Goal: Information Seeking & Learning: Learn about a topic

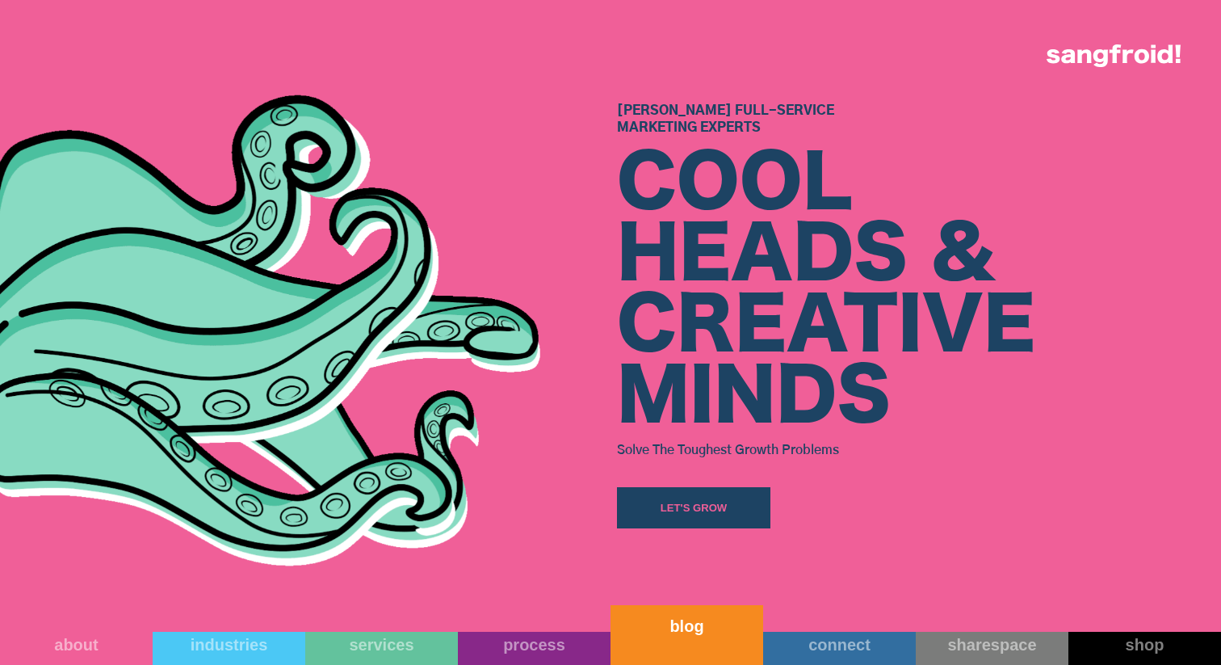
click at [705, 636] on link "blog" at bounding box center [687, 635] width 153 height 60
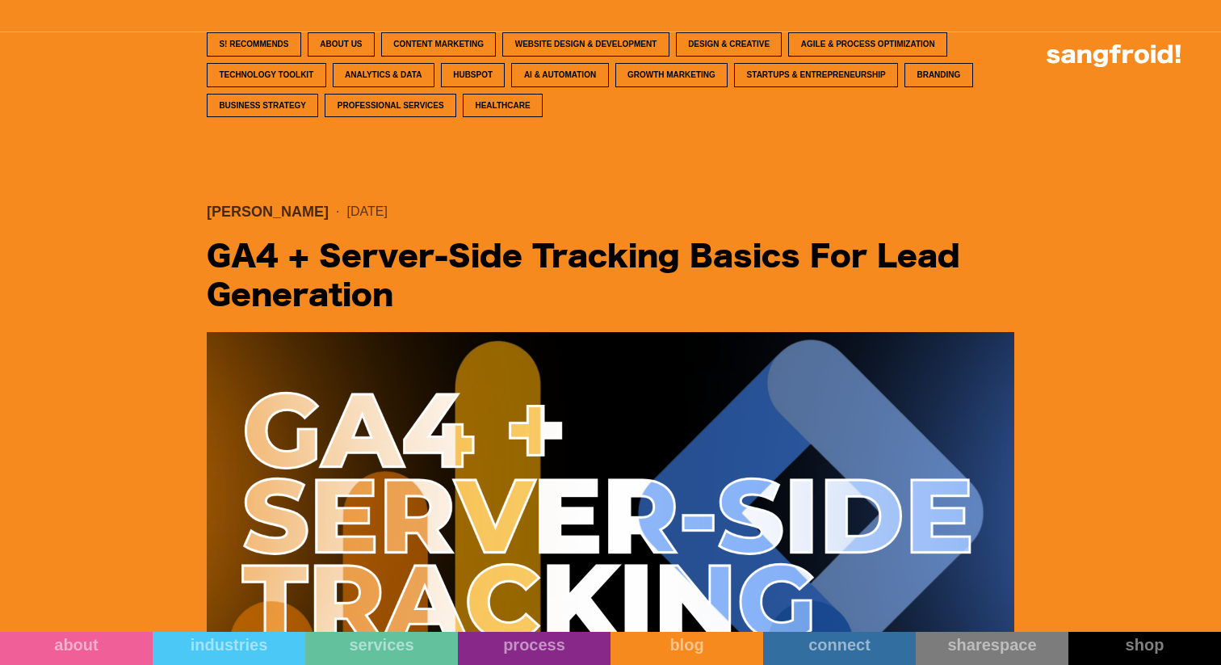
scroll to position [653, 0]
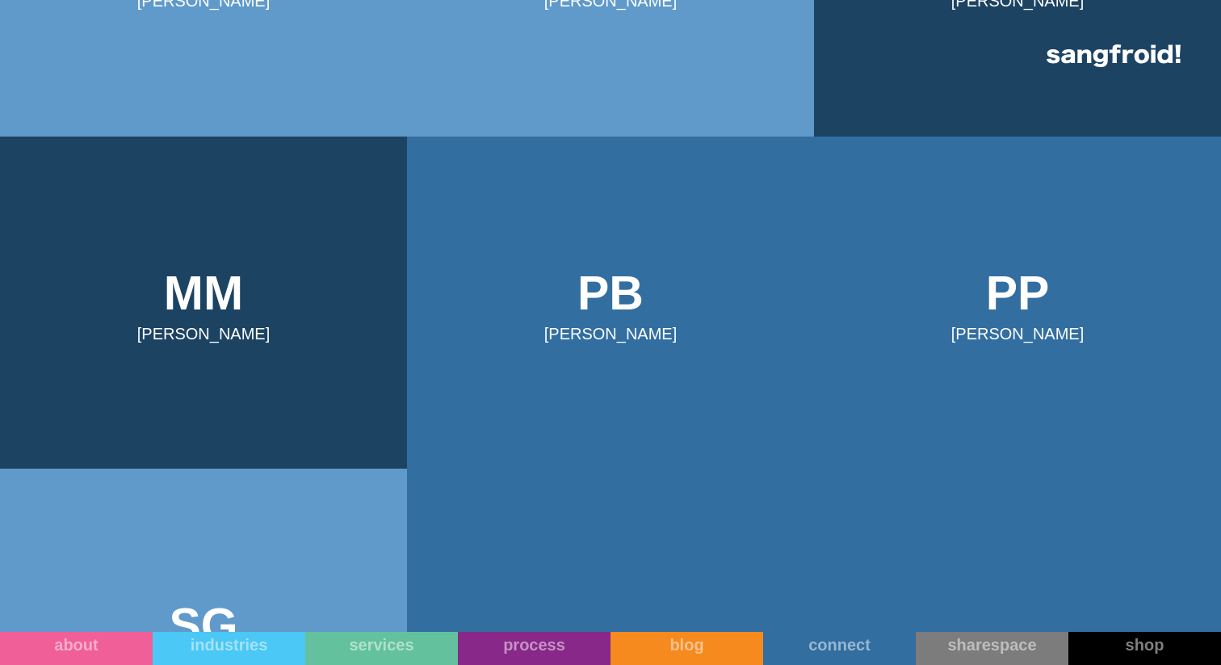
scroll to position [866, 0]
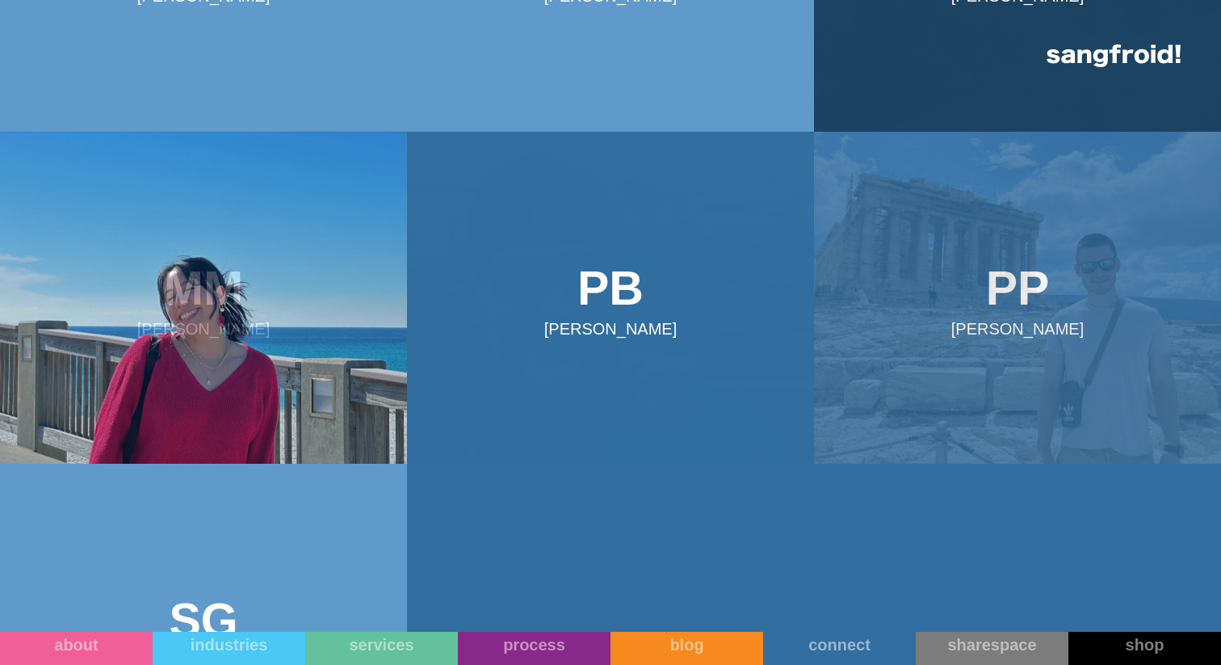
click at [212, 294] on img at bounding box center [203, 298] width 407 height 333
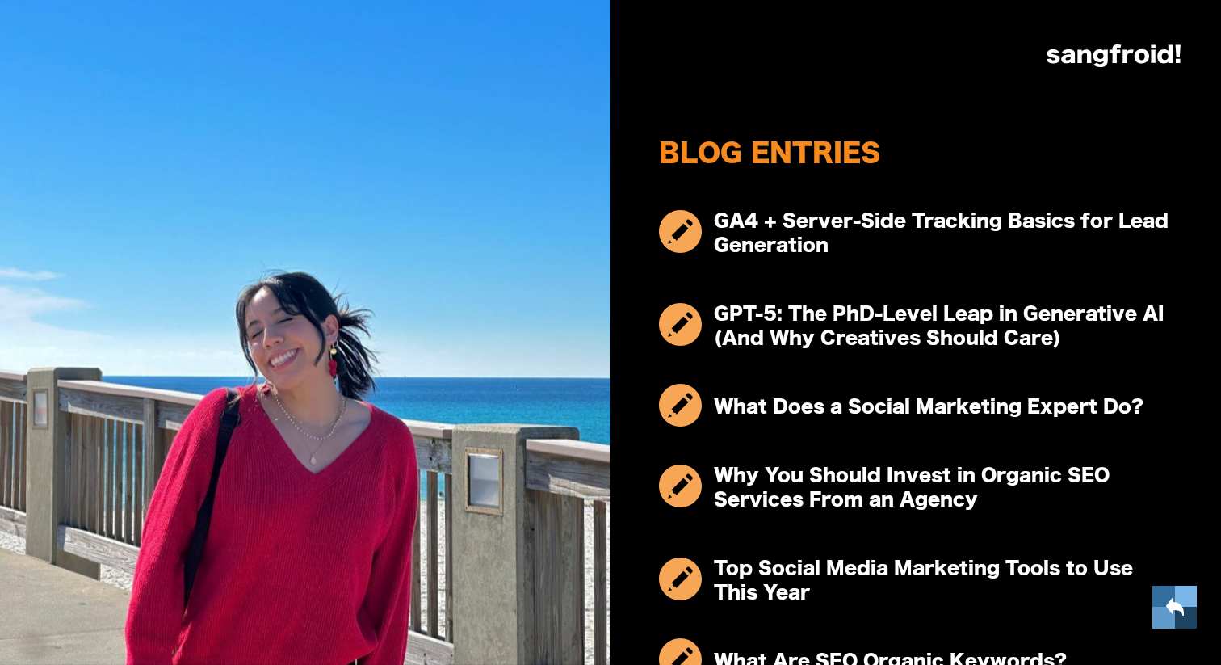
scroll to position [662, 0]
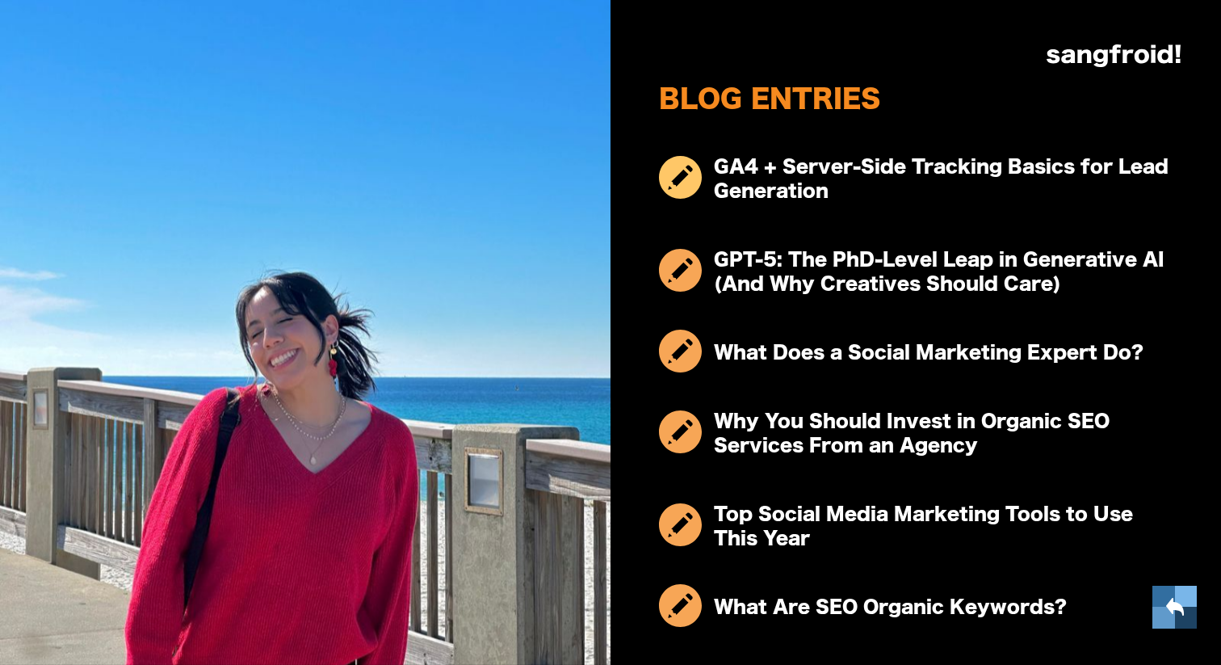
click at [854, 171] on h3 "GA4 + Server-Side Tracking Basics for Lead Generation" at bounding box center [943, 179] width 459 height 48
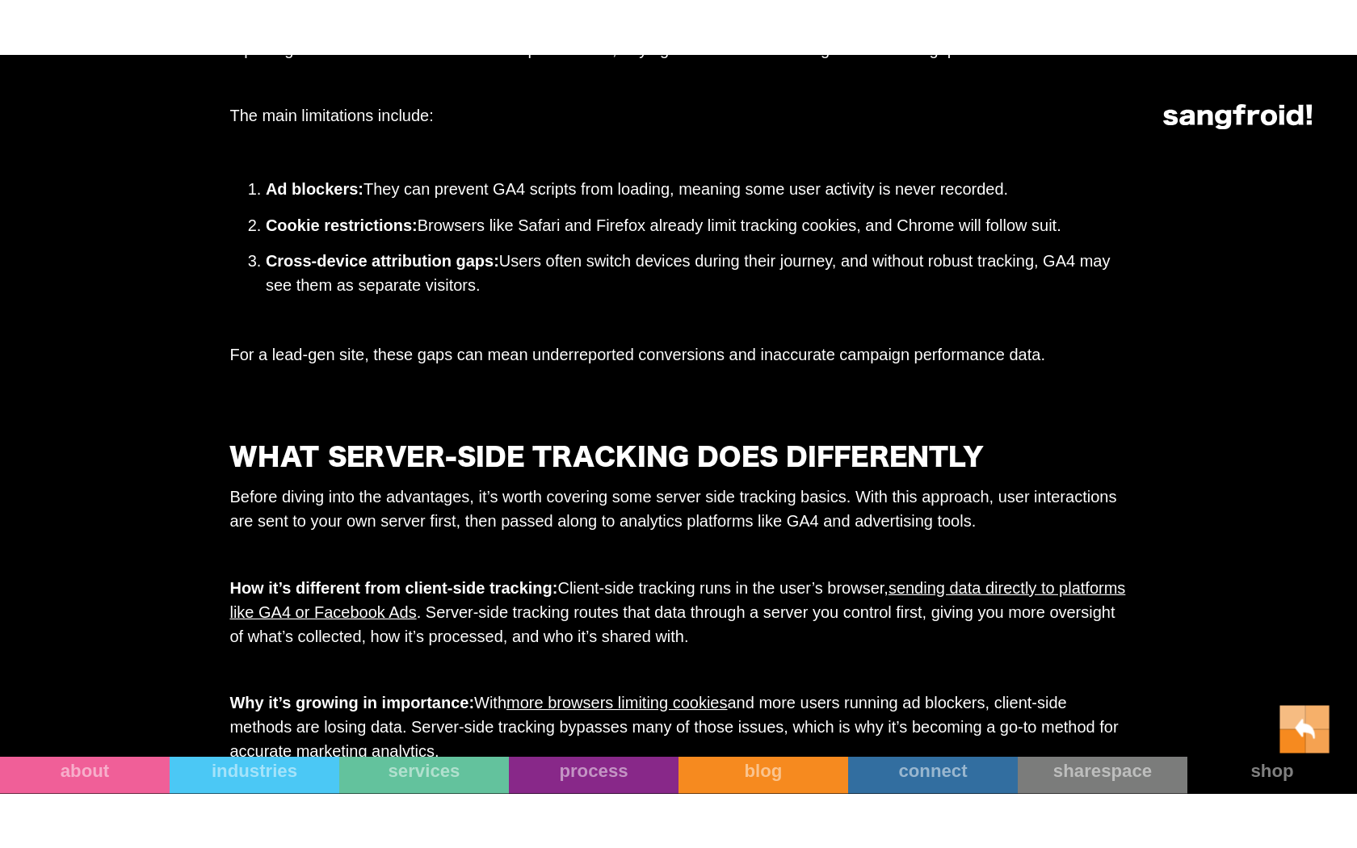
scroll to position [2261, 0]
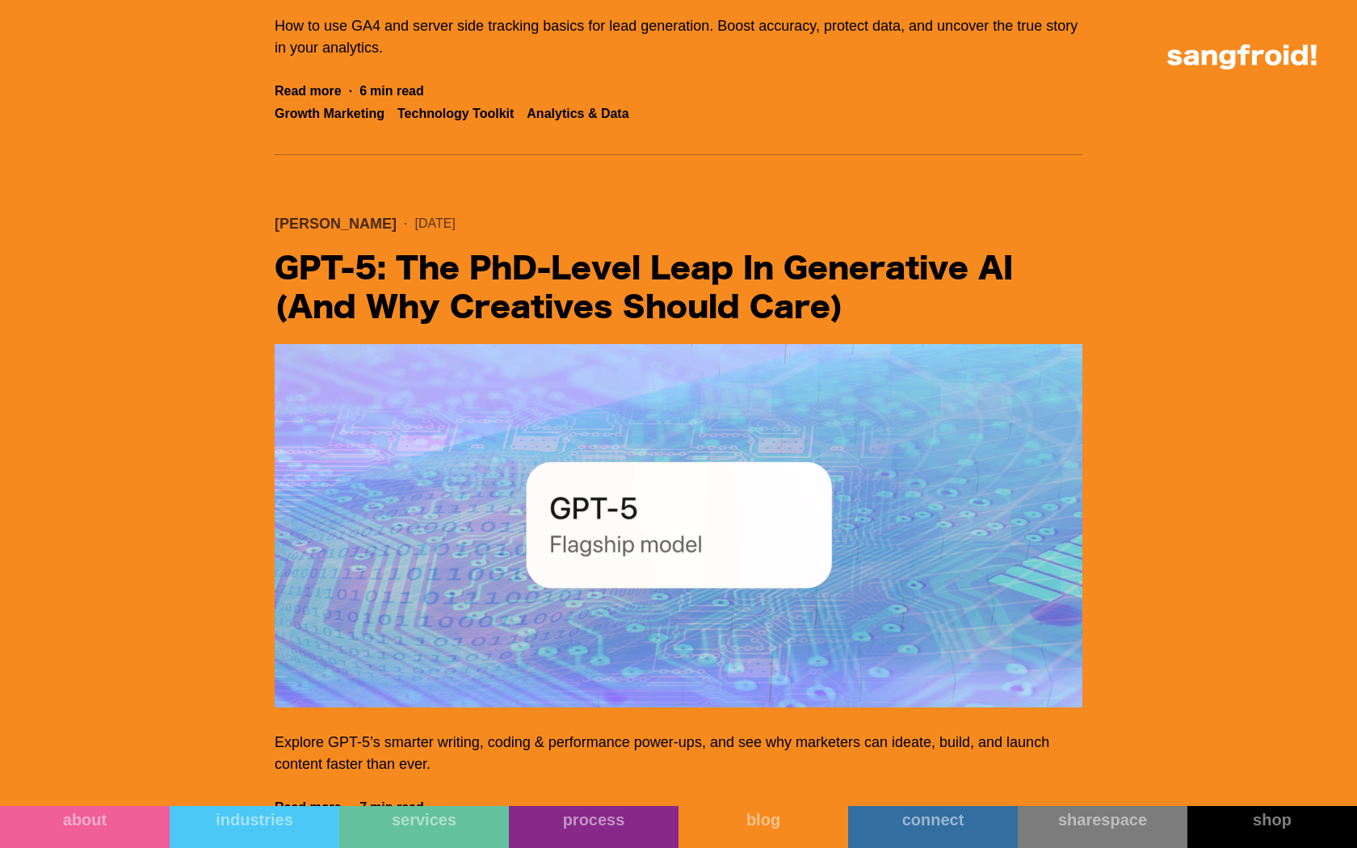
scroll to position [1567, 0]
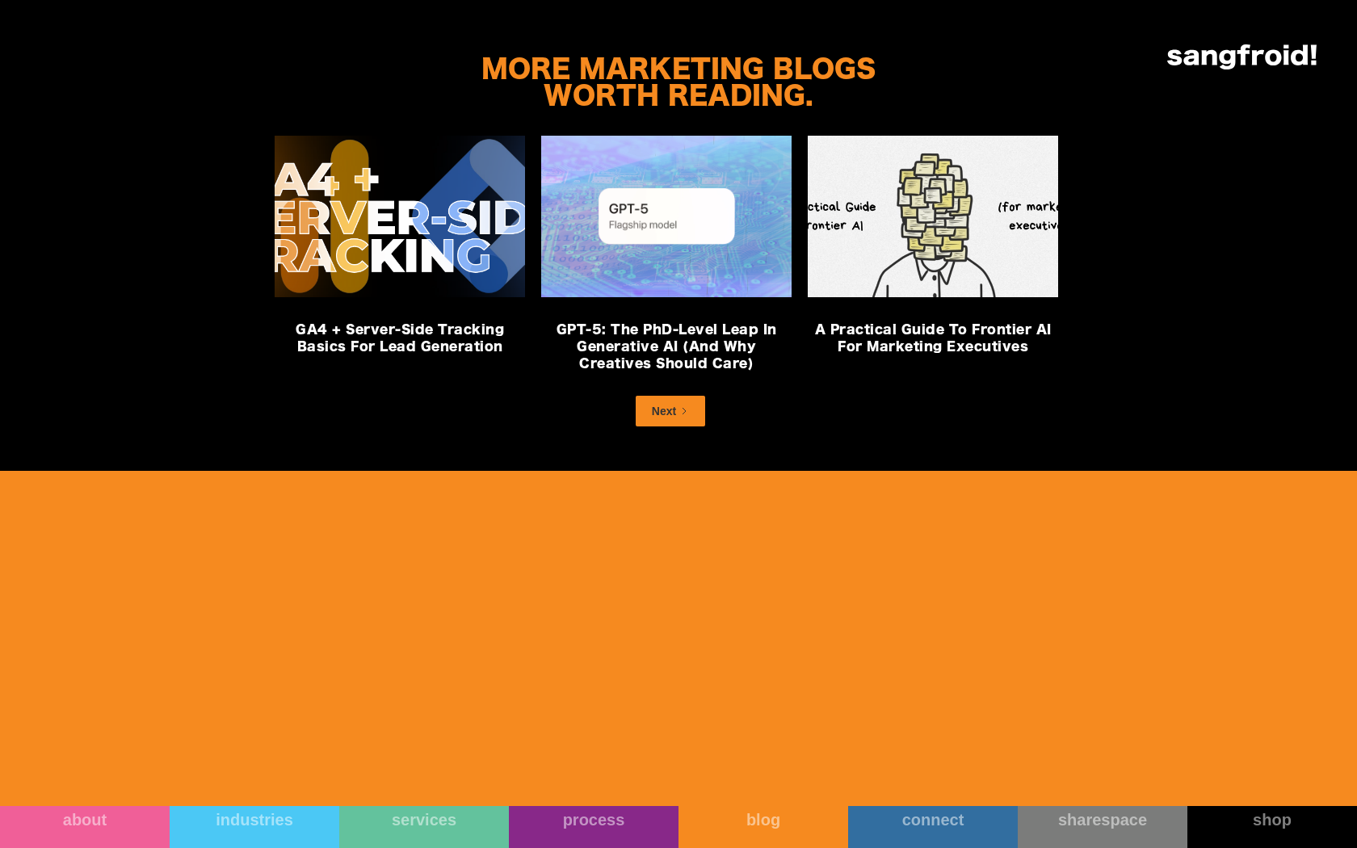
scroll to position [6677, 0]
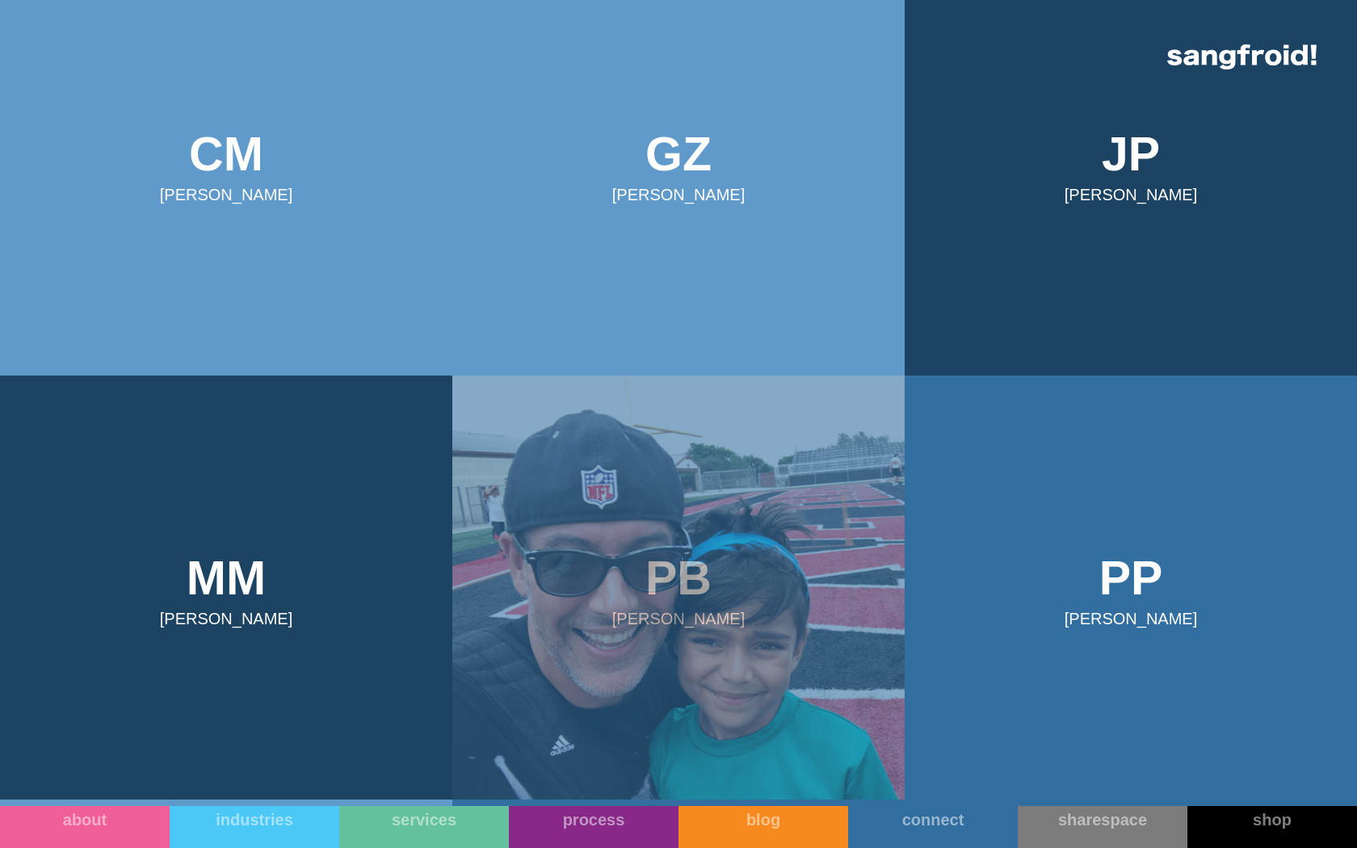
scroll to position [901, 0]
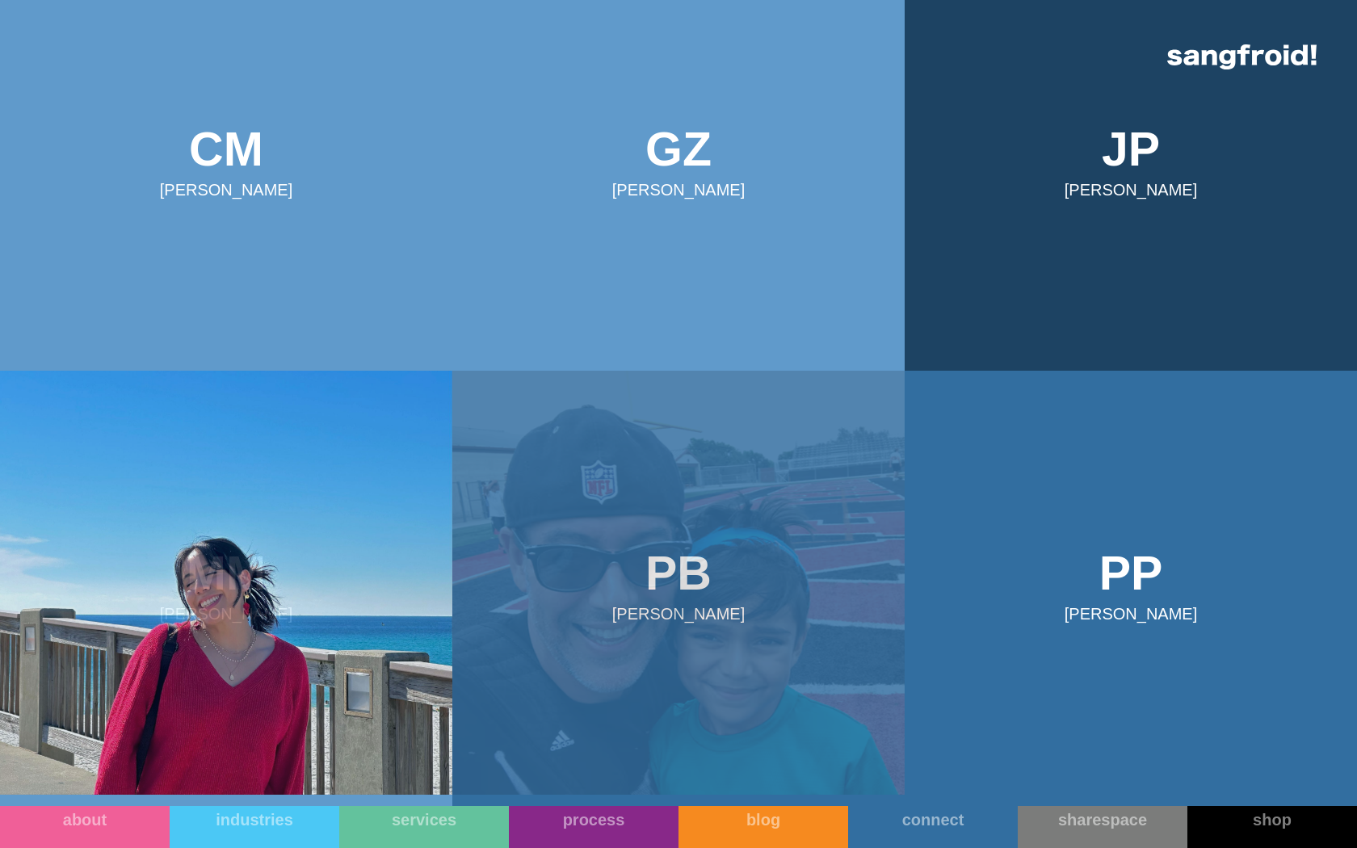
click at [357, 583] on img at bounding box center [226, 583] width 452 height 424
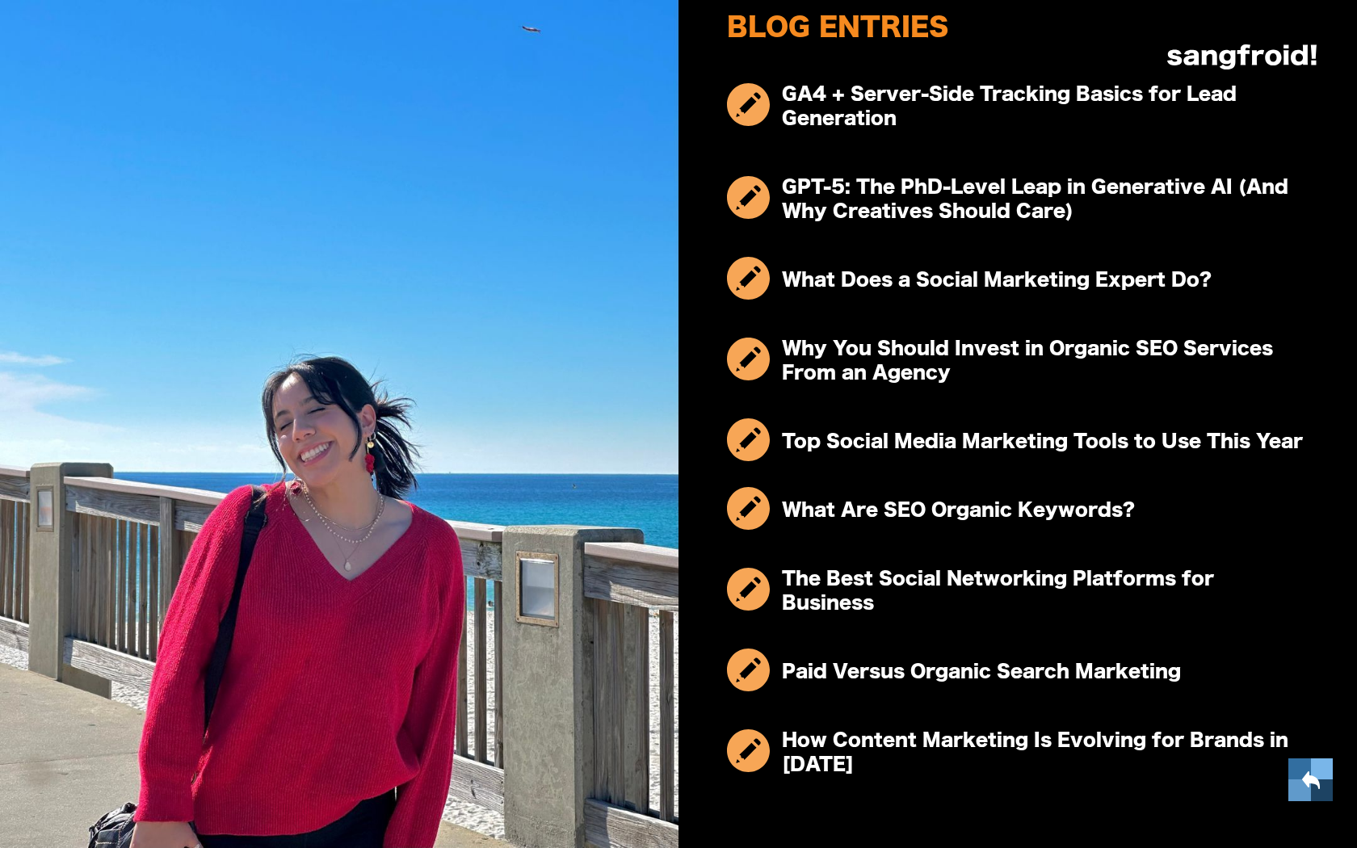
scroll to position [655, 0]
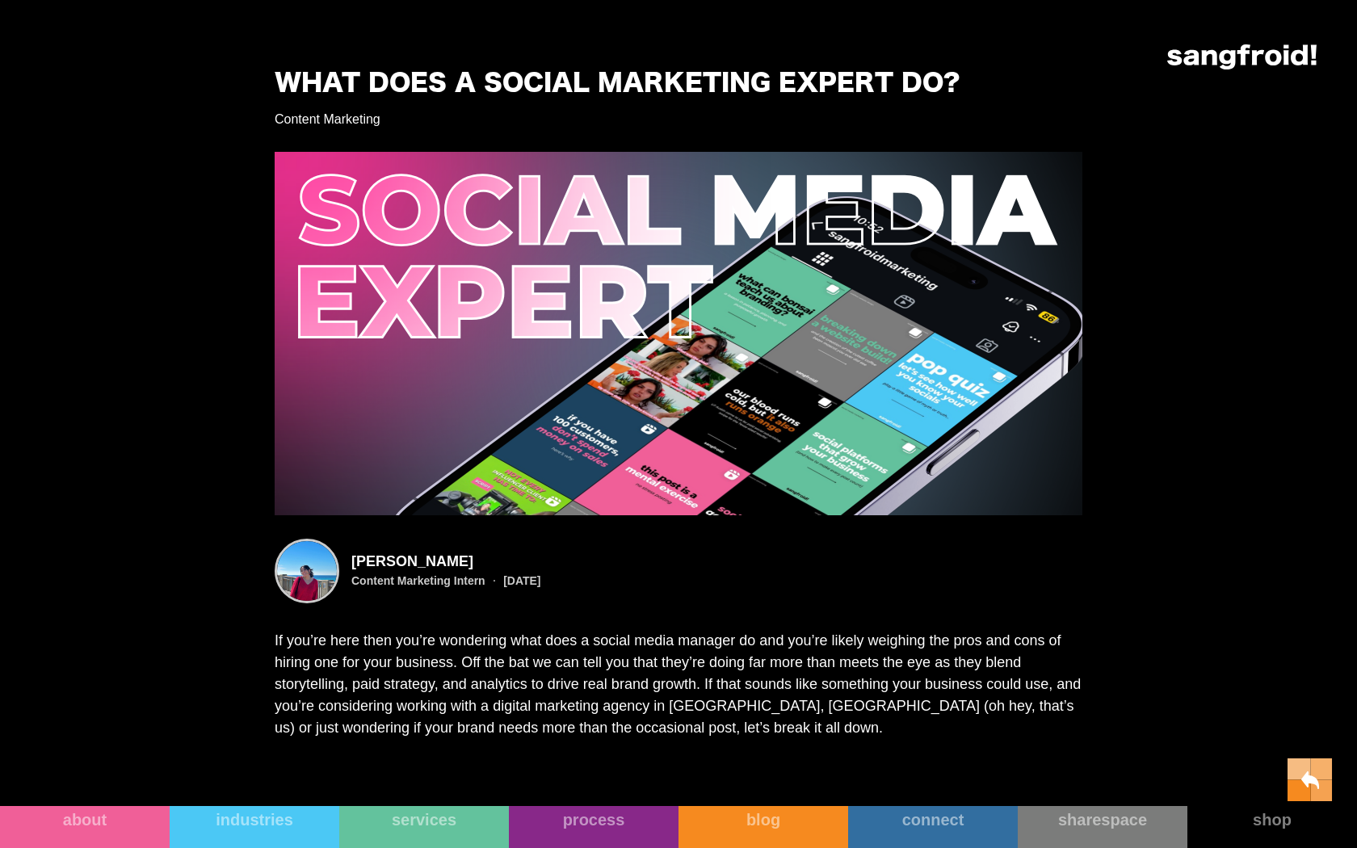
scroll to position [33, 0]
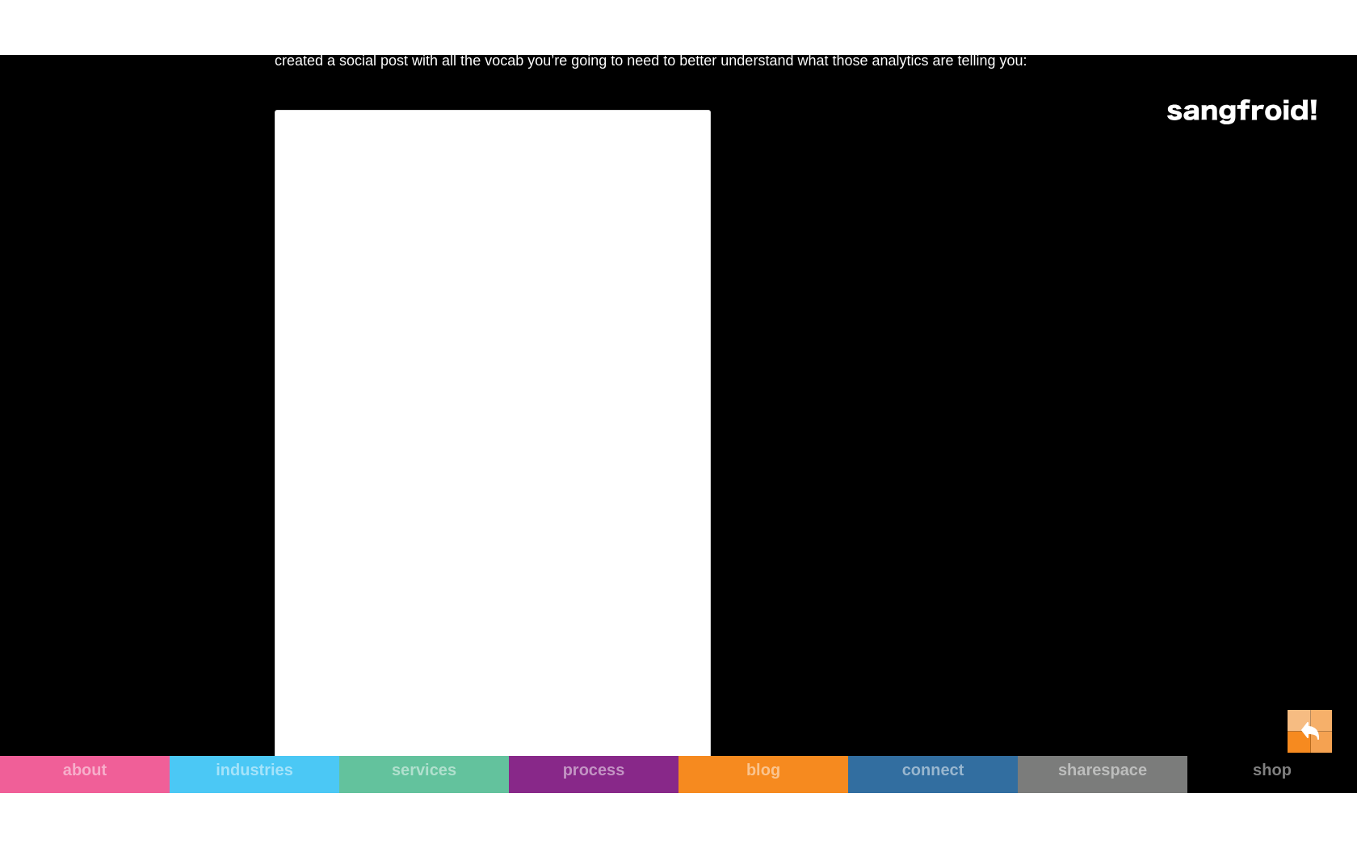
scroll to position [3692, 0]
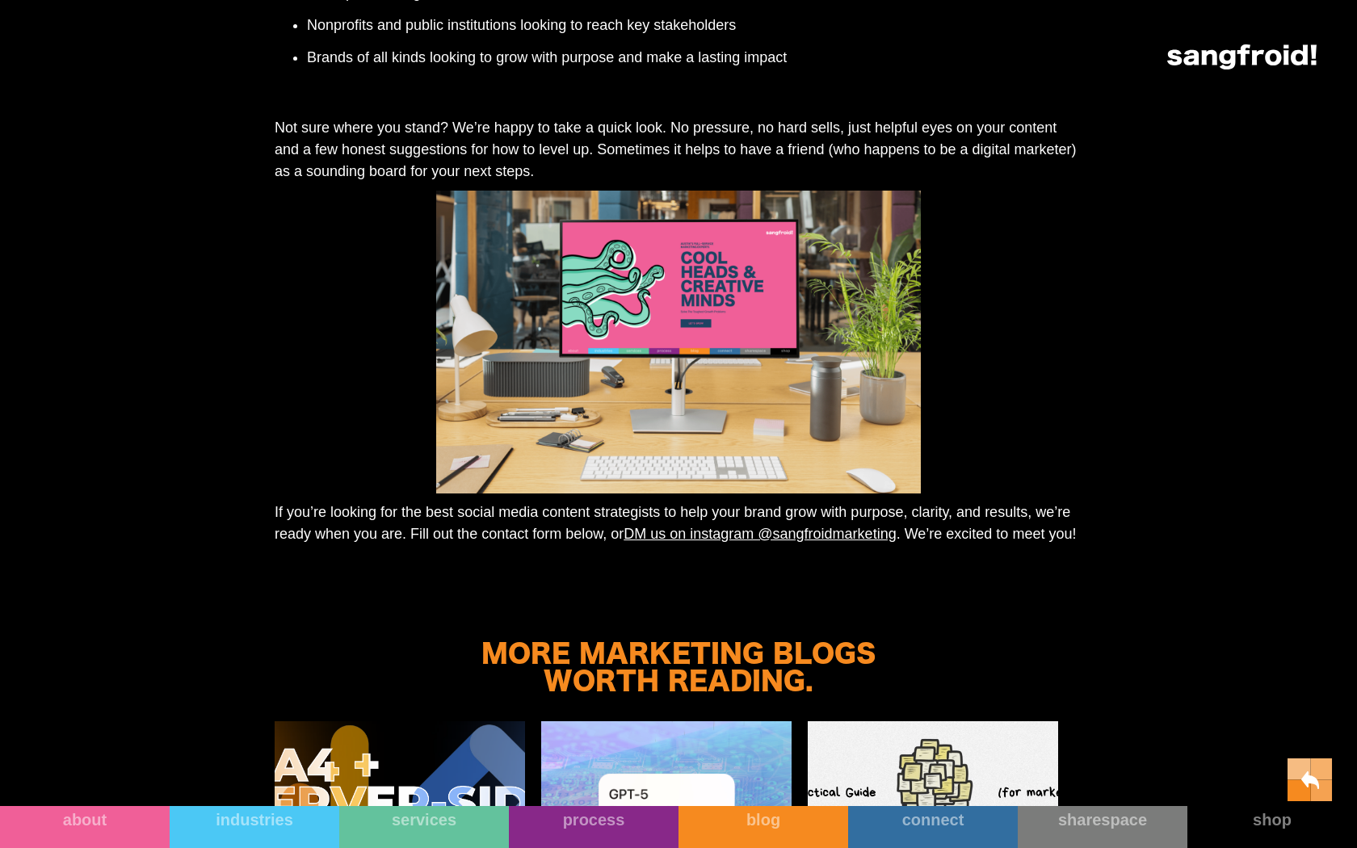
scroll to position [5931, 0]
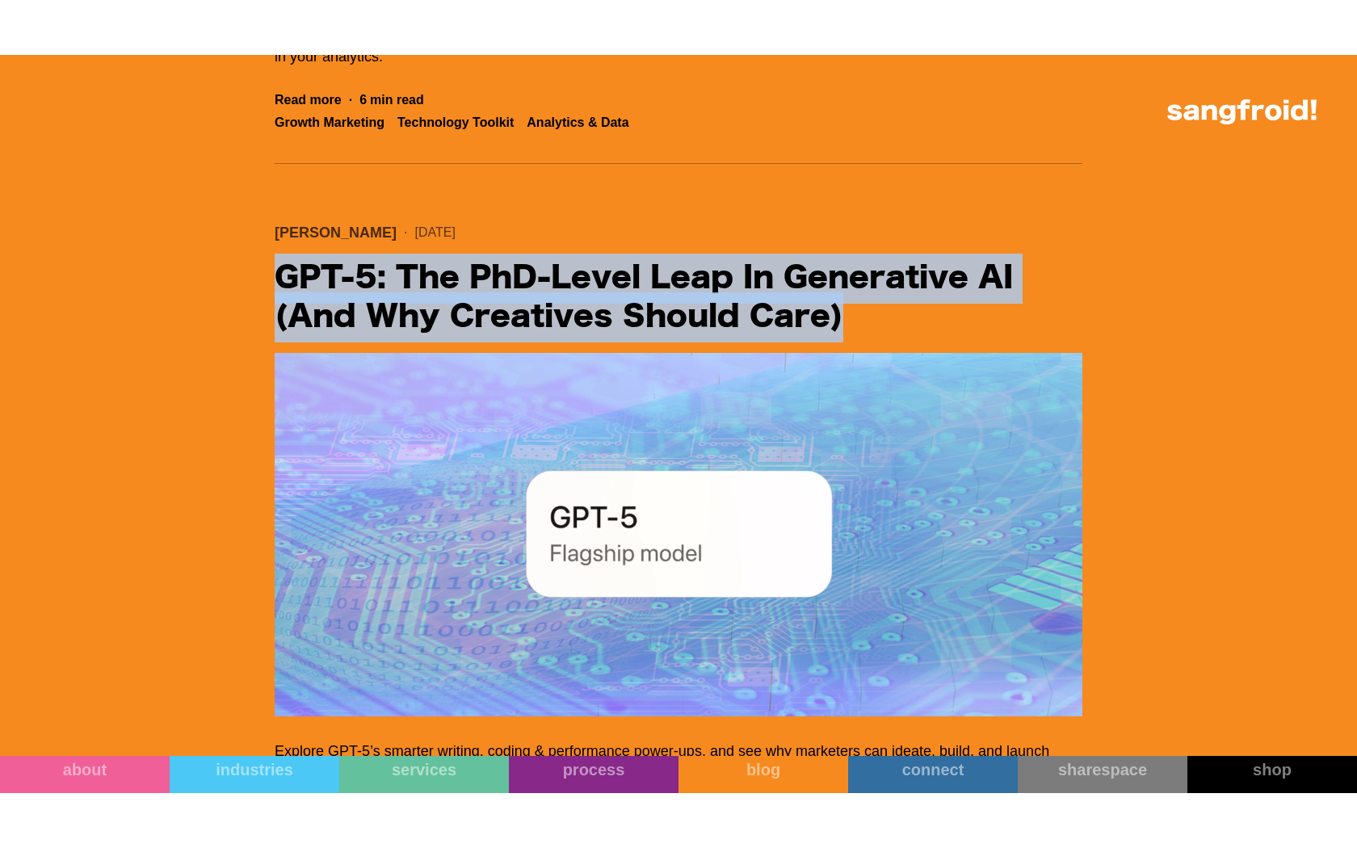
scroll to position [1567, 0]
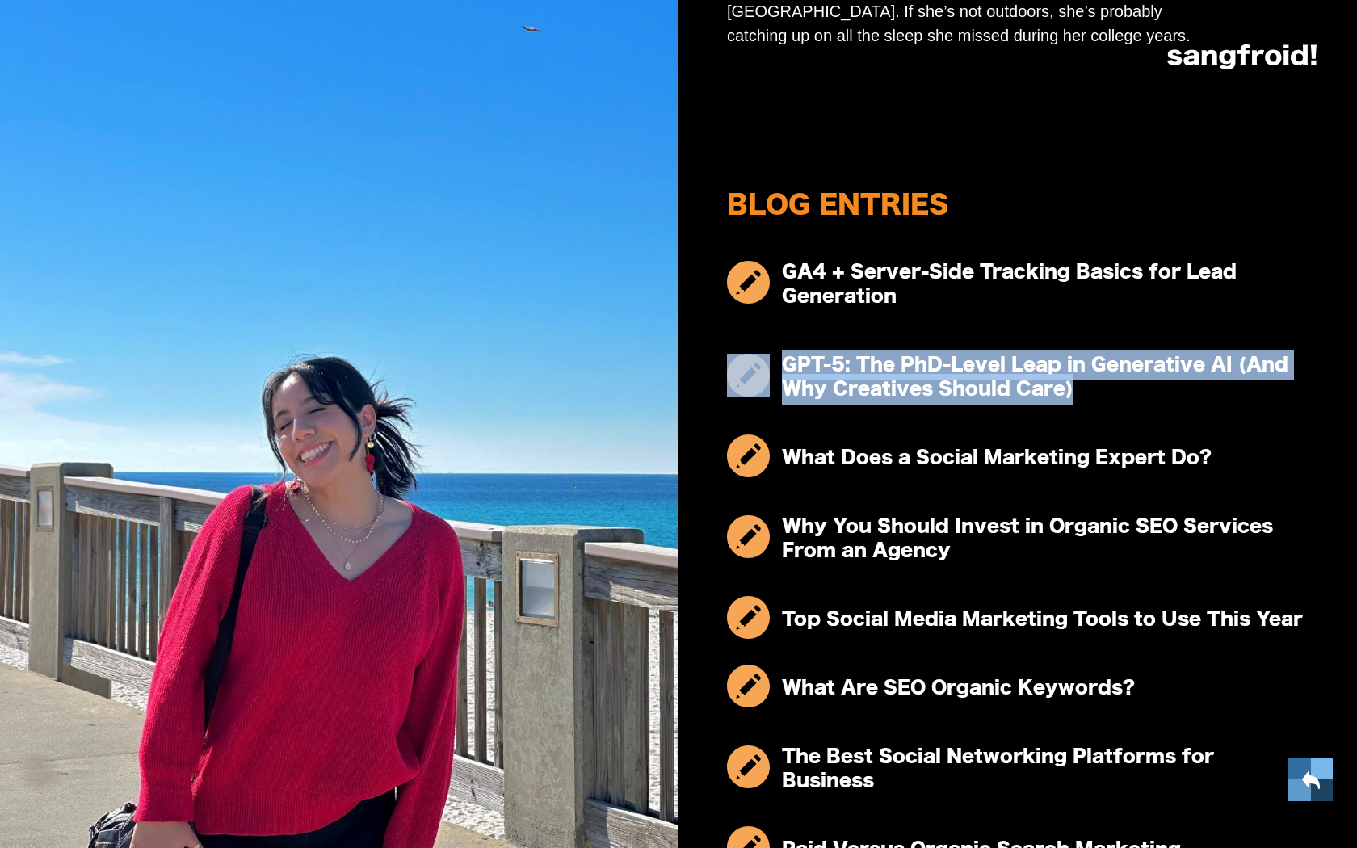
scroll to position [510, 0]
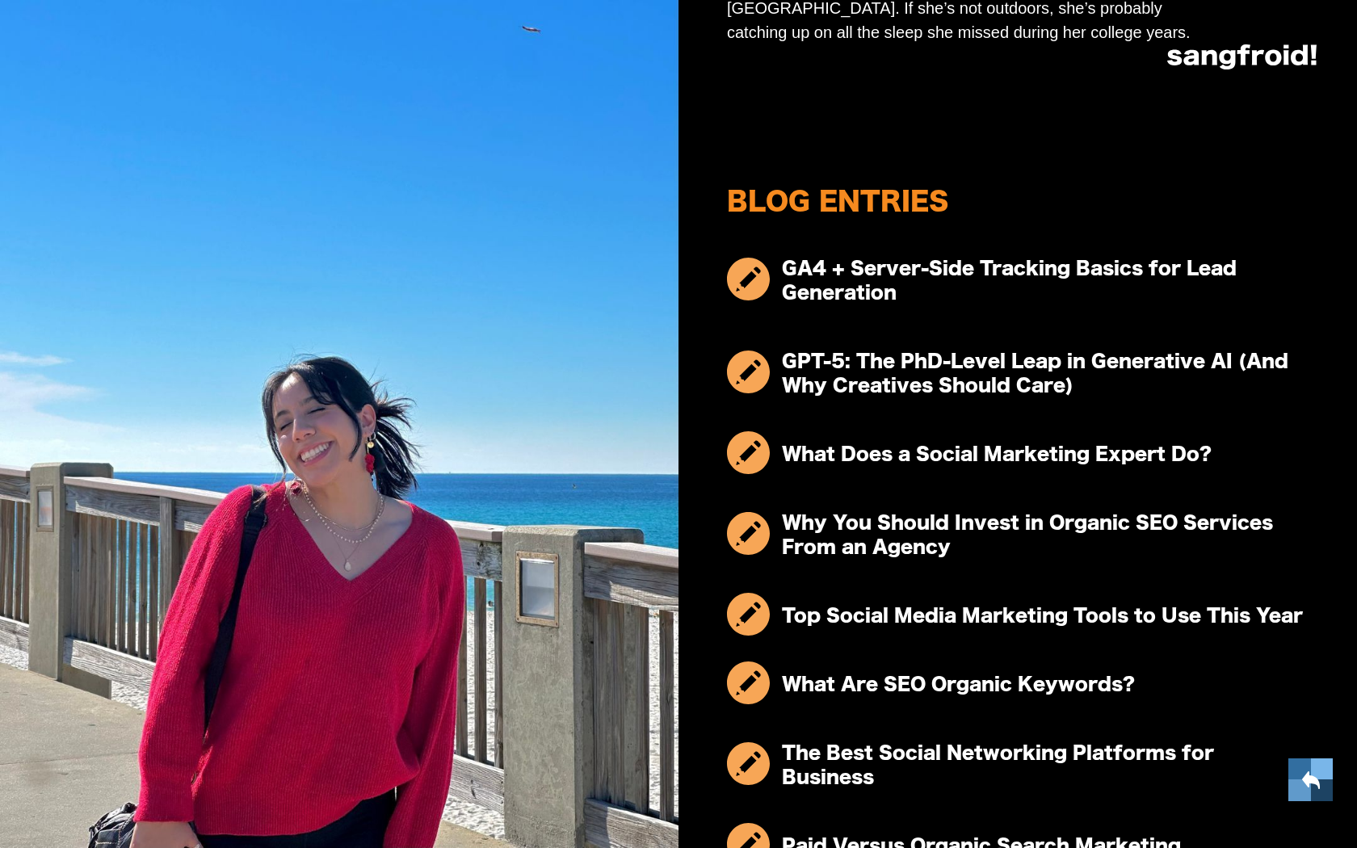
click at [926, 514] on div "Why You Should Invest in Organic SEO Services From an Agency" at bounding box center [1018, 533] width 582 height 93
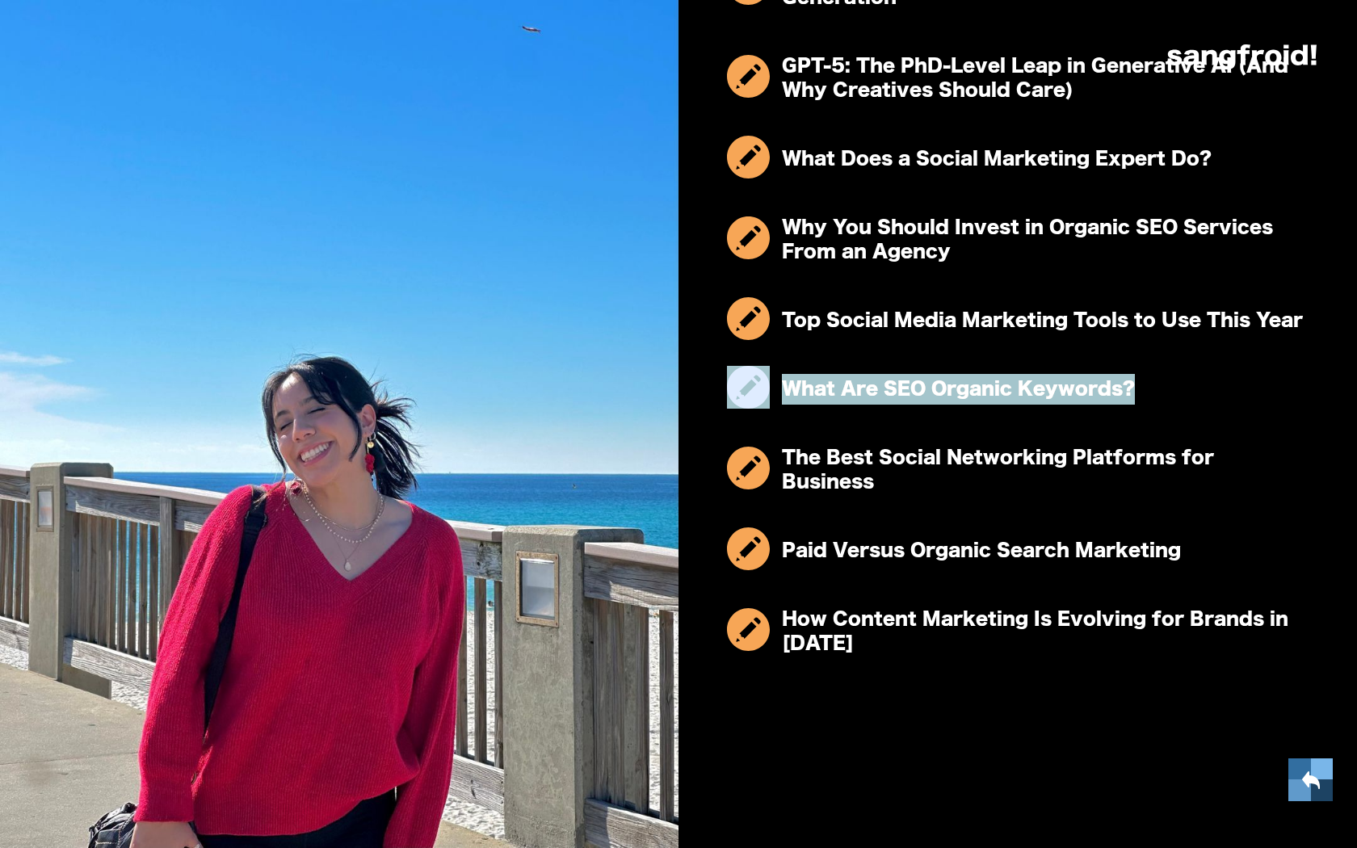
scroll to position [826, 0]
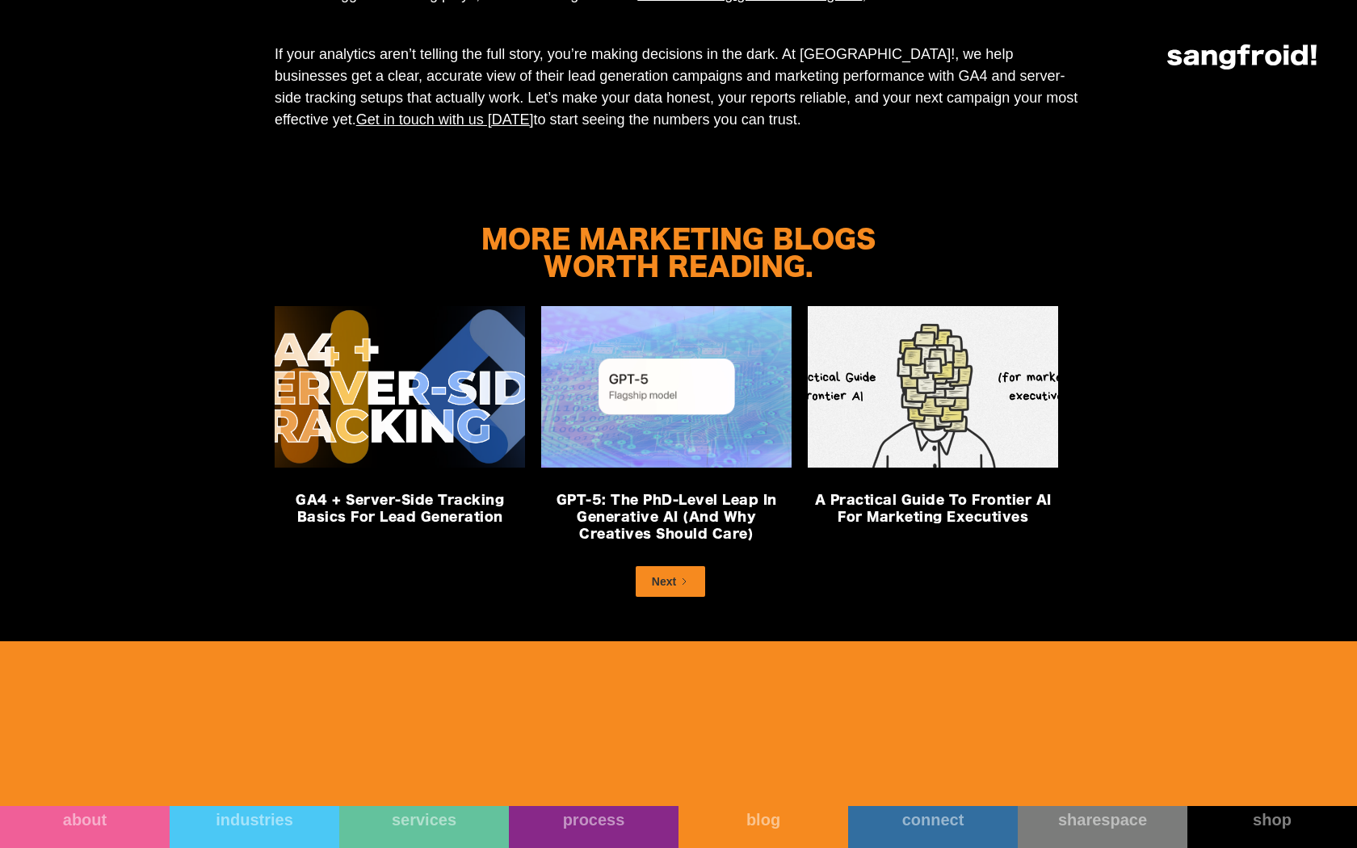
scroll to position [5435, 0]
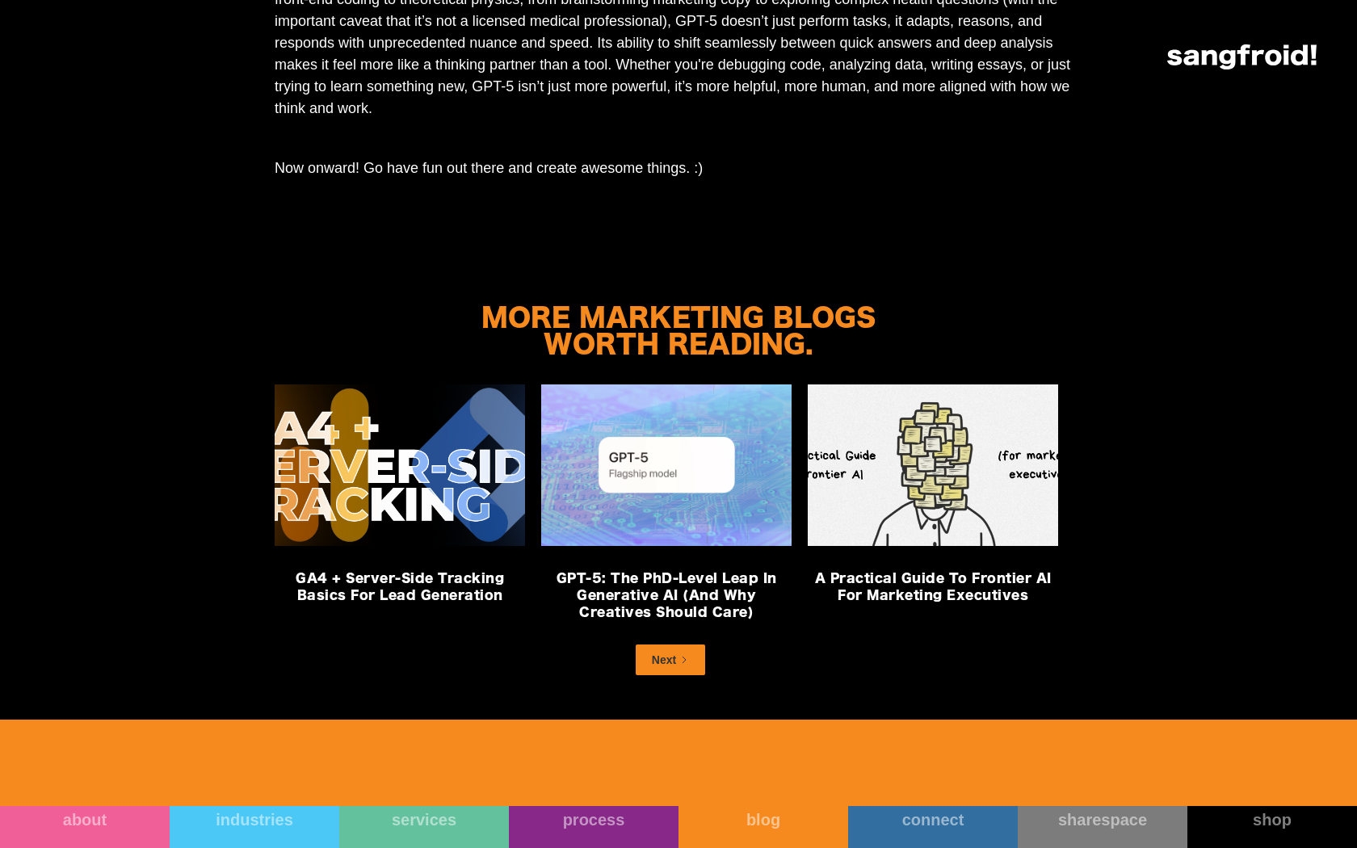
scroll to position [6454, 0]
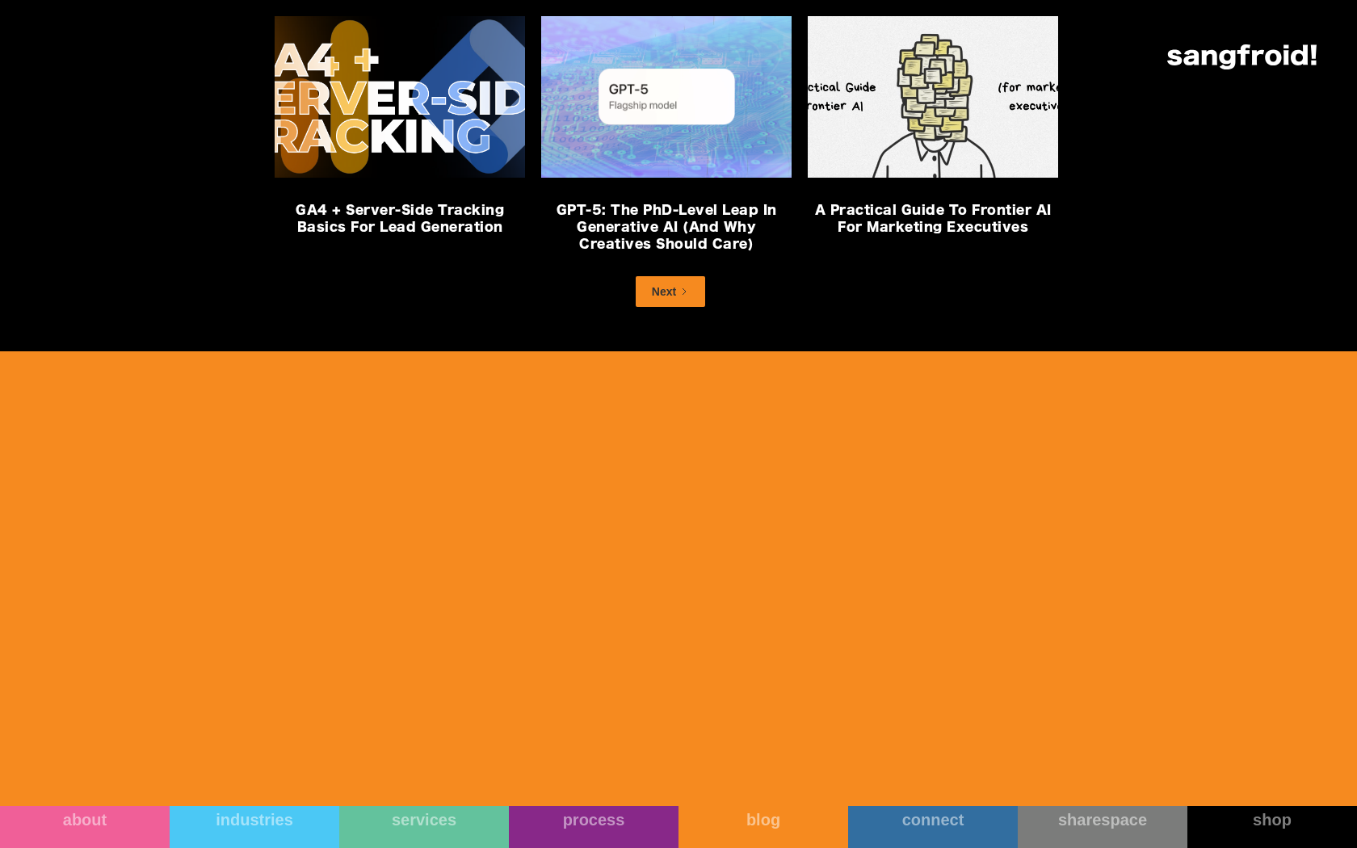
scroll to position [6619, 0]
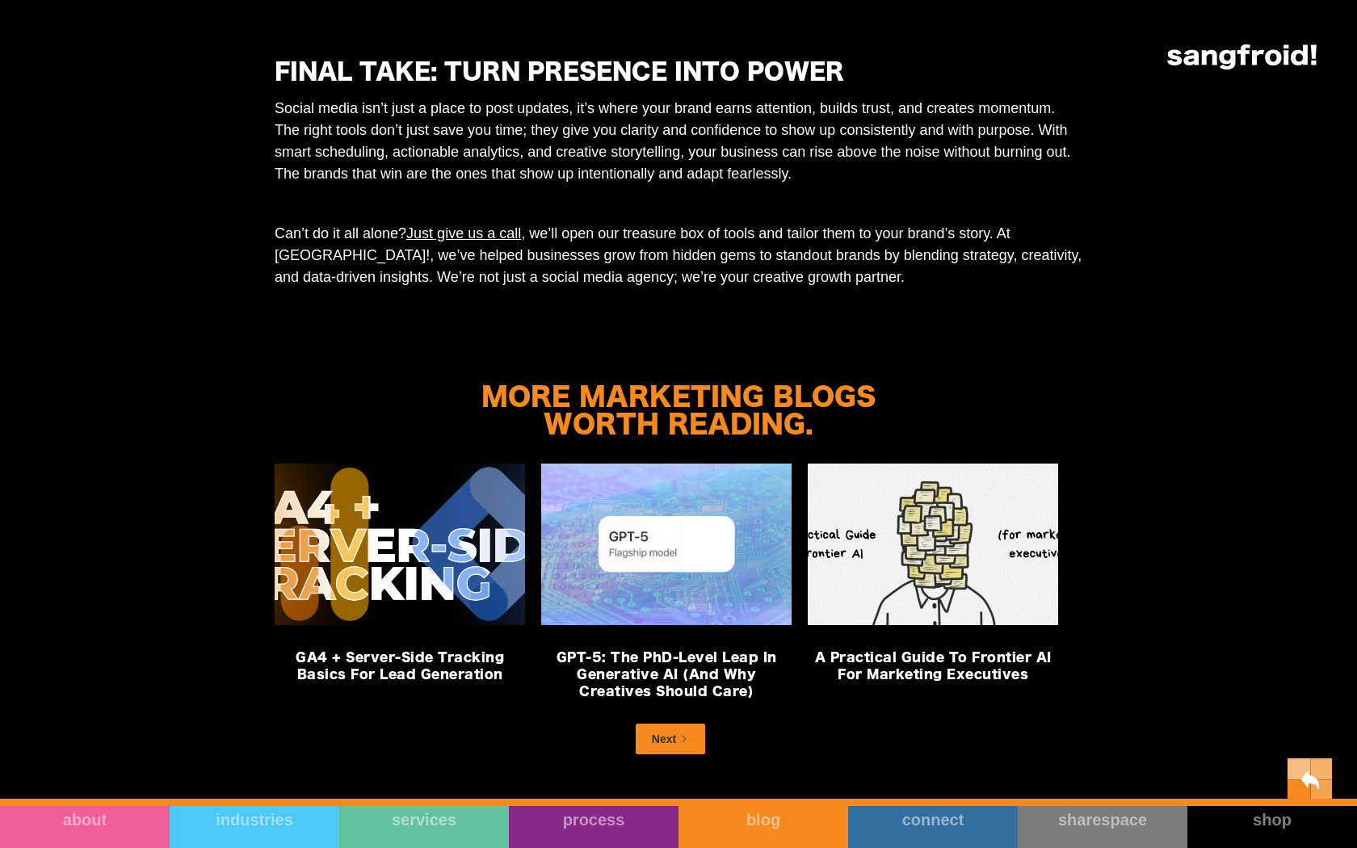
scroll to position [8364, 0]
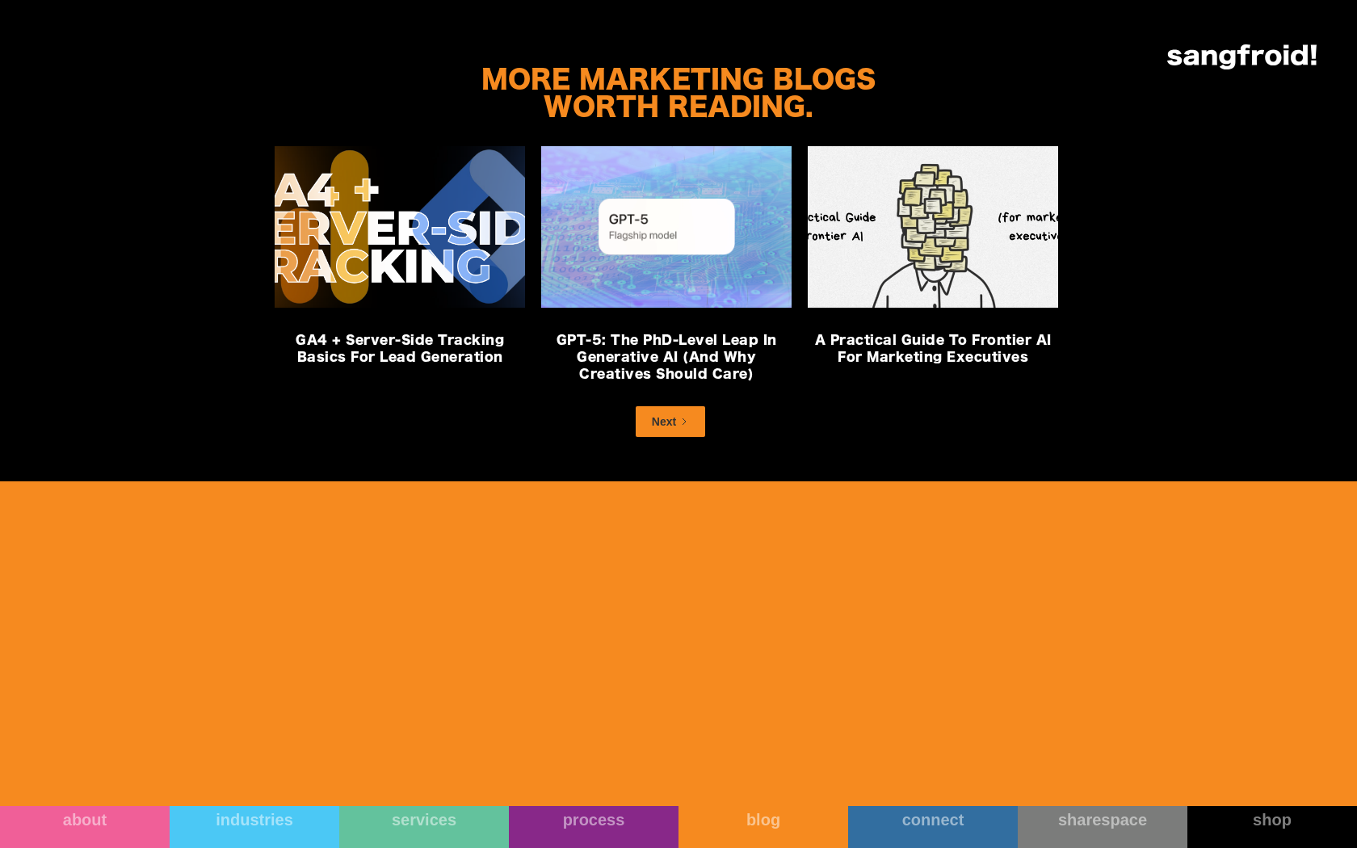
scroll to position [7213, 0]
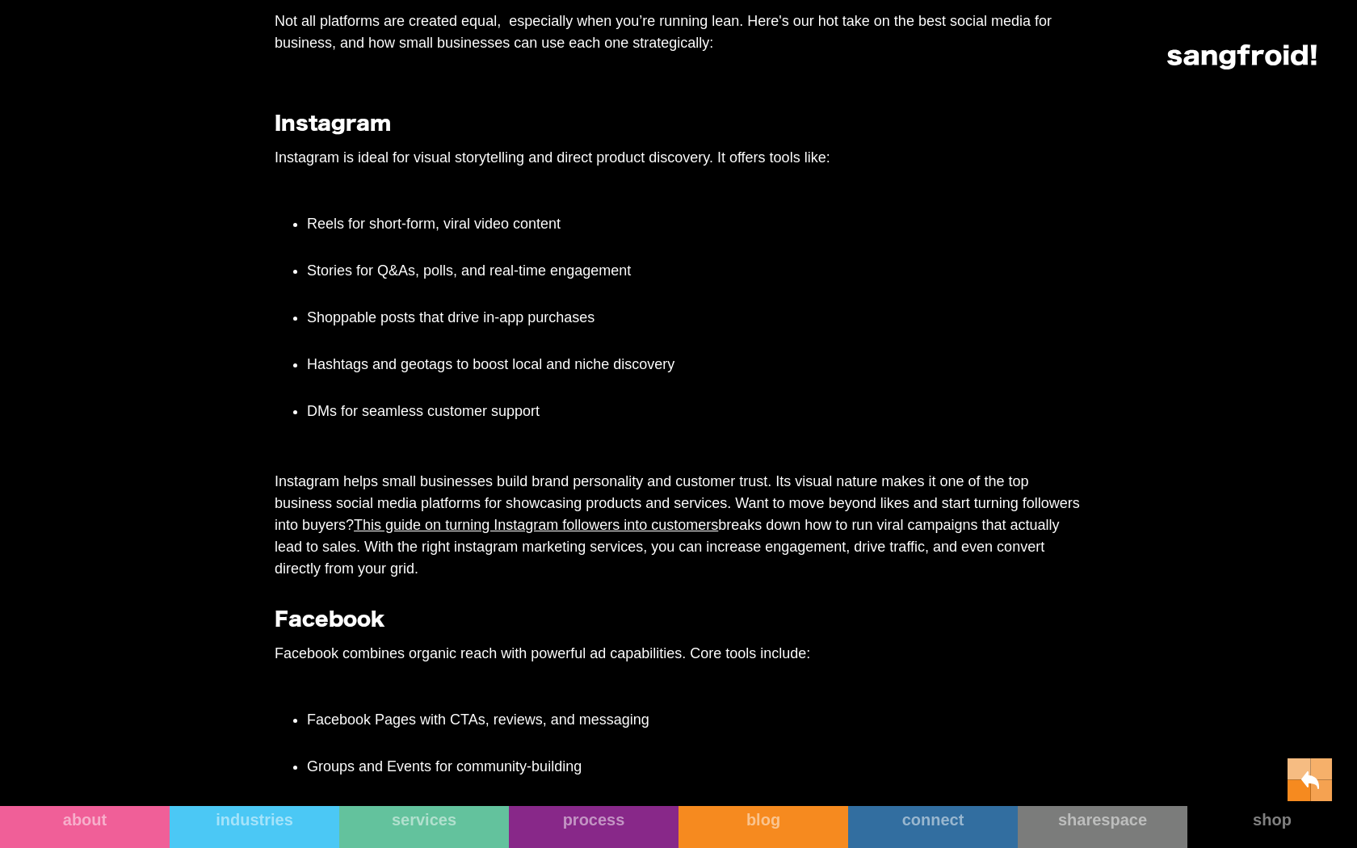
scroll to position [2229, 0]
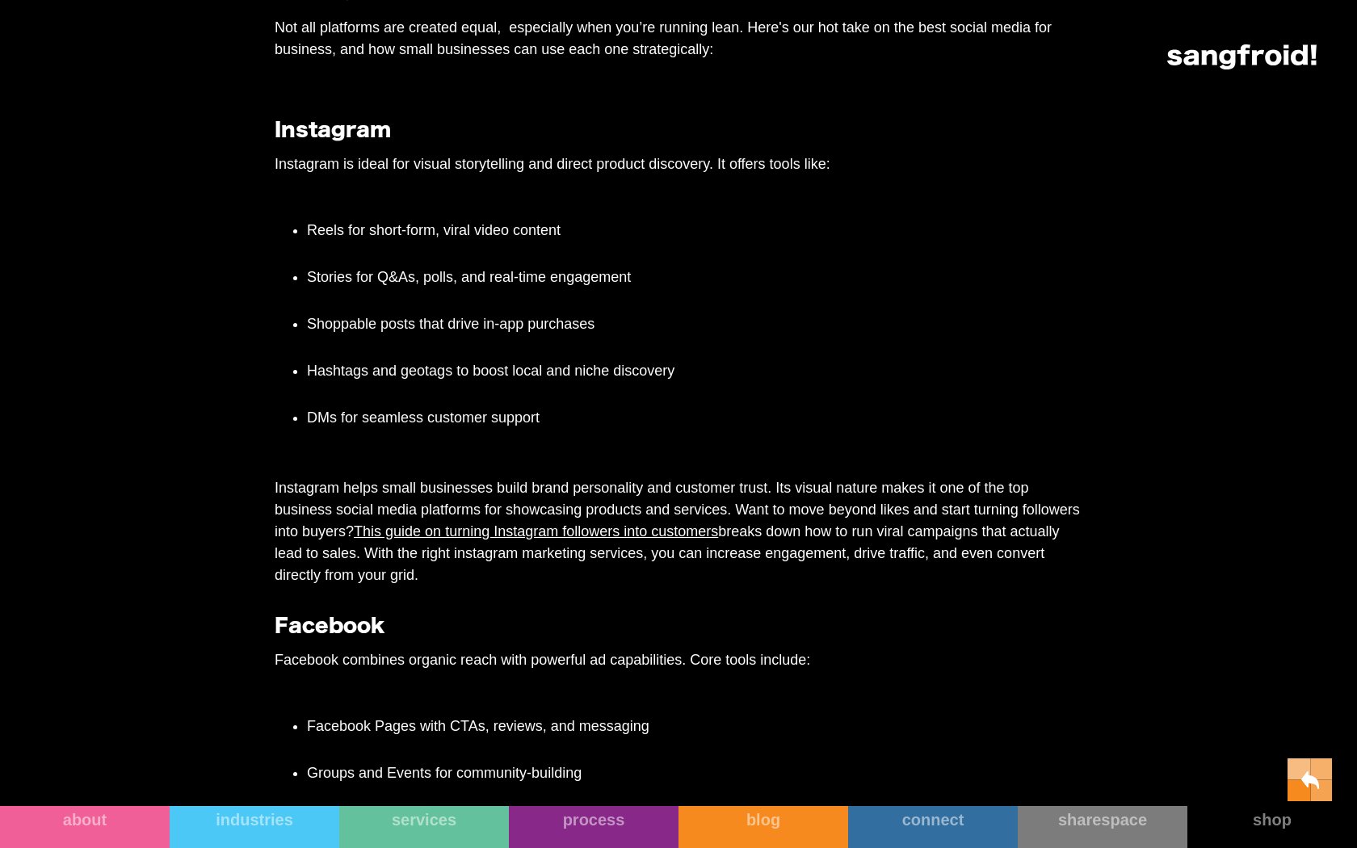
click at [1204, 24] on header "Your Cart Subtotal Pay with browser. Continue to Checkout No items found. Produ…" at bounding box center [678, 34] width 1357 height 69
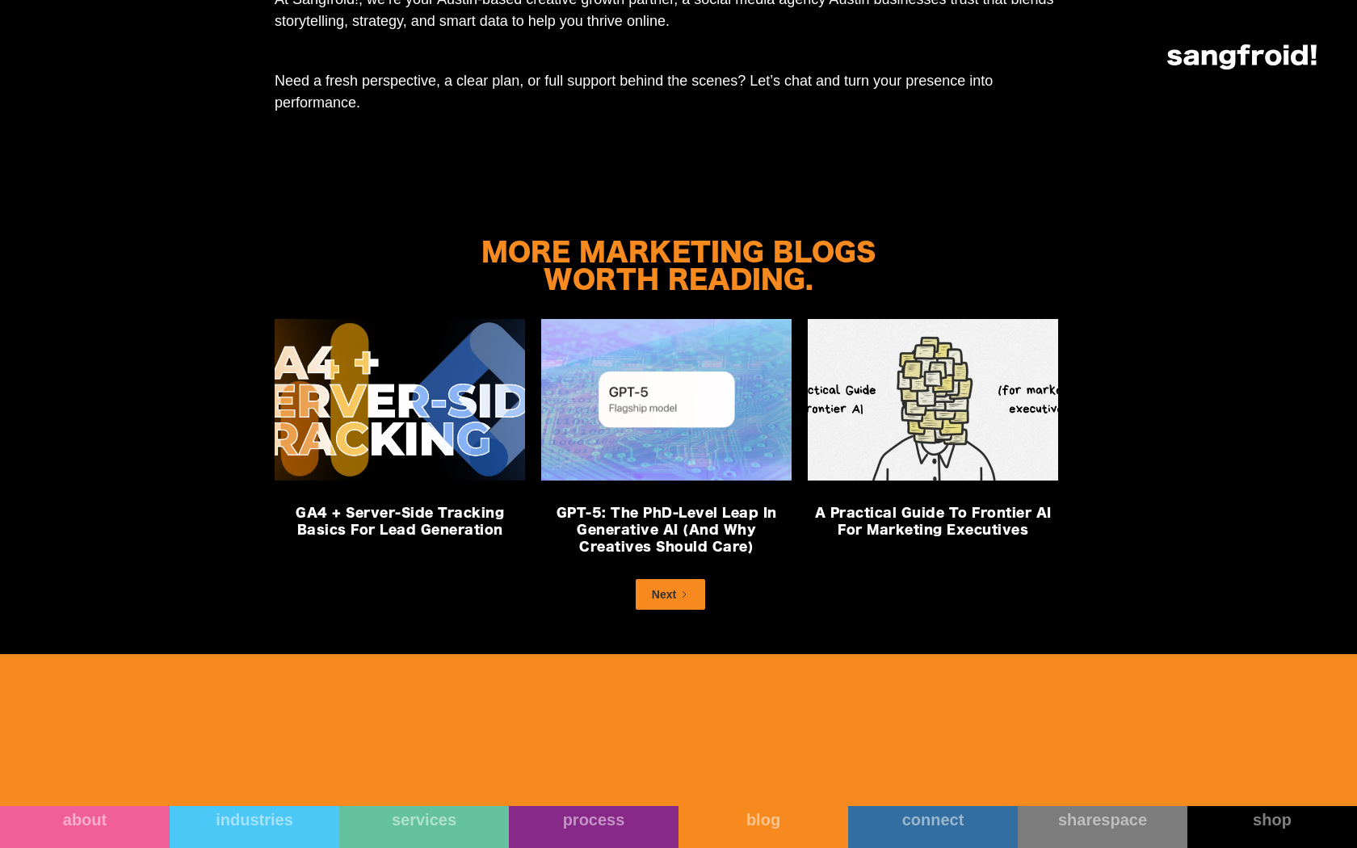
scroll to position [6991, 0]
